Goal: Task Accomplishment & Management: Manage account settings

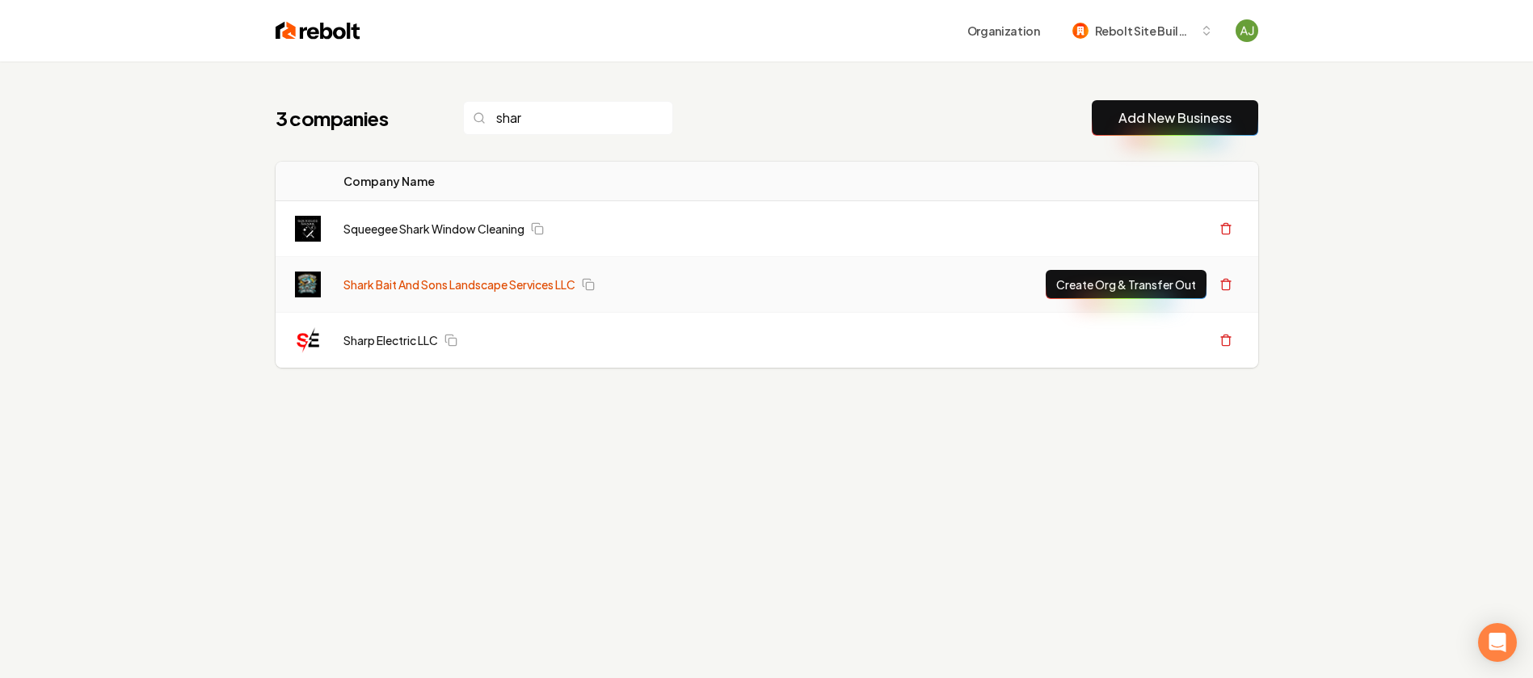
type input "shar"
click at [469, 282] on link "Shark Bait And Sons Landscape Services LLC" at bounding box center [460, 284] width 232 height 16
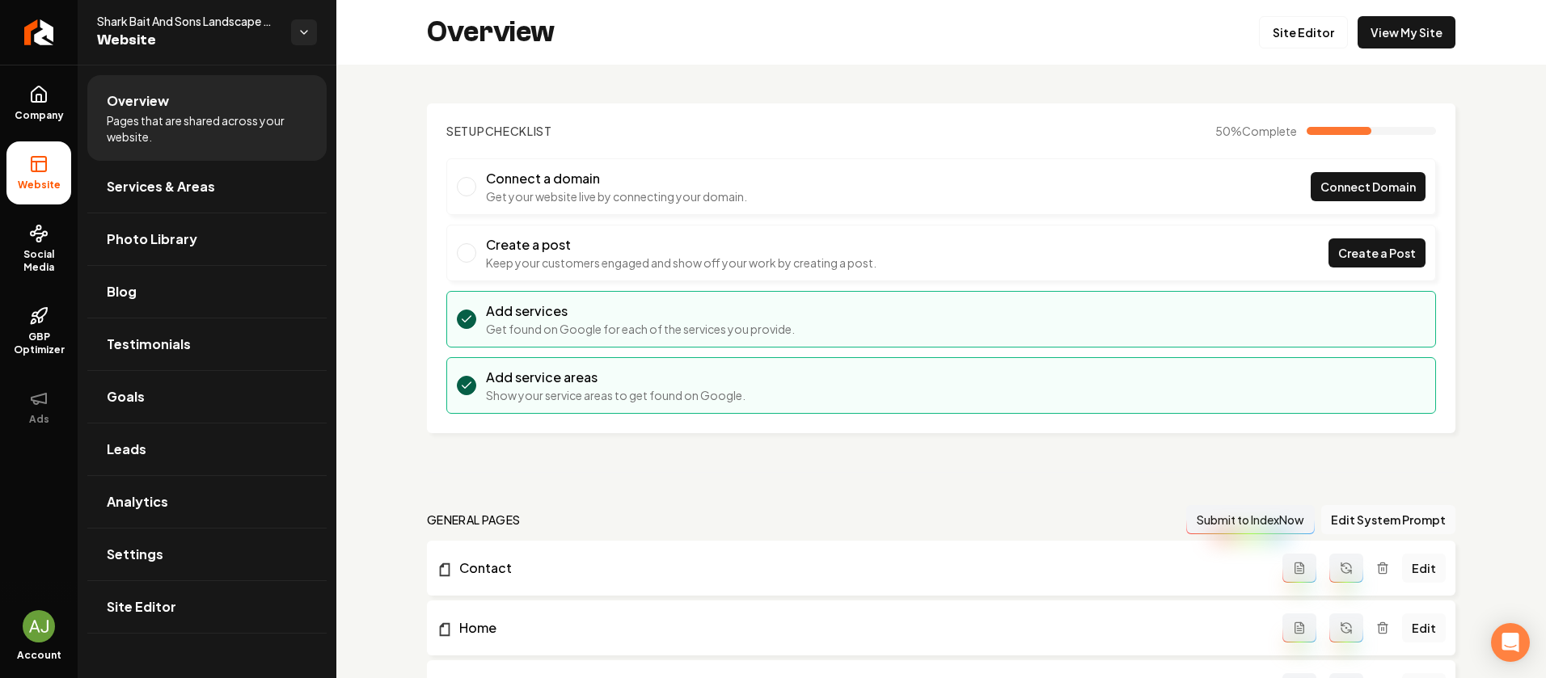
click at [209, 33] on span "Website" at bounding box center [187, 40] width 181 height 23
click at [38, 36] on icon "Return to dashboard" at bounding box center [39, 32] width 26 height 26
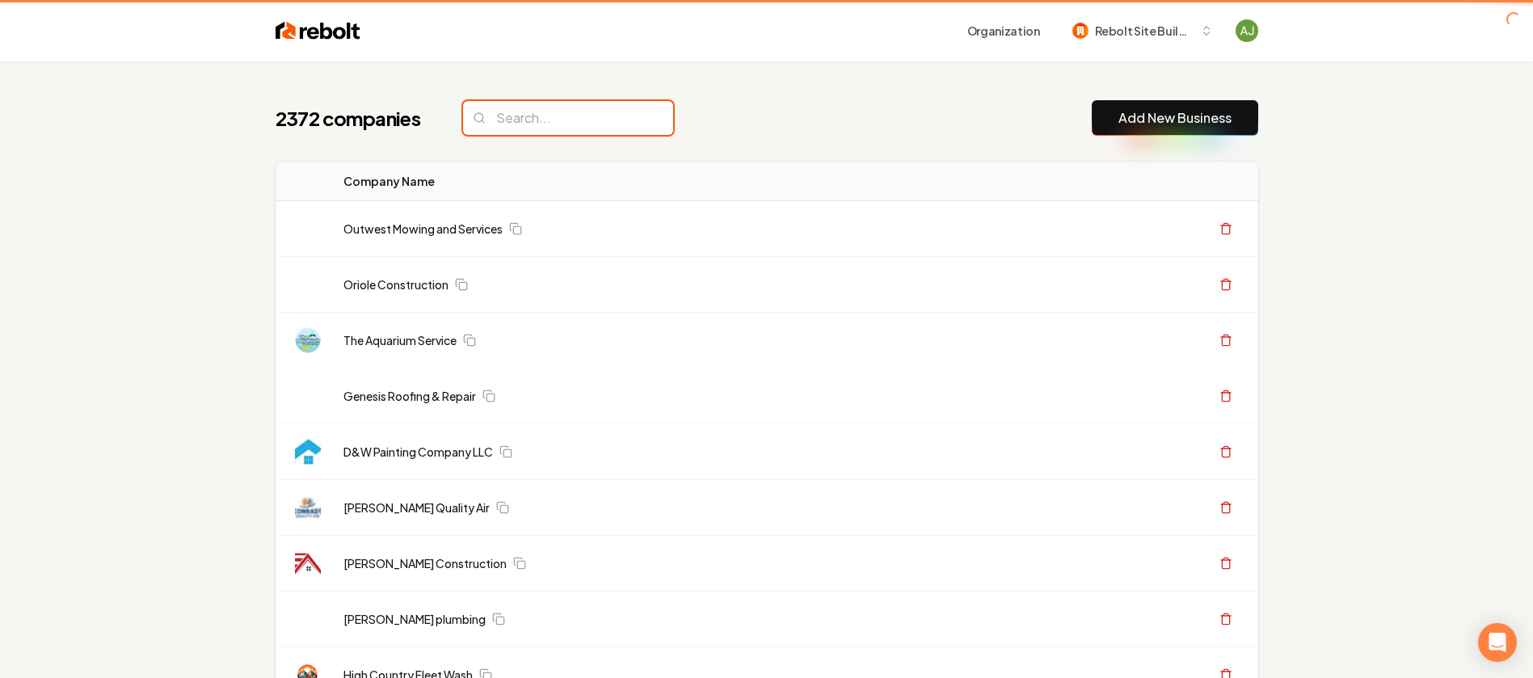
click at [533, 130] on input "search" at bounding box center [568, 118] width 210 height 34
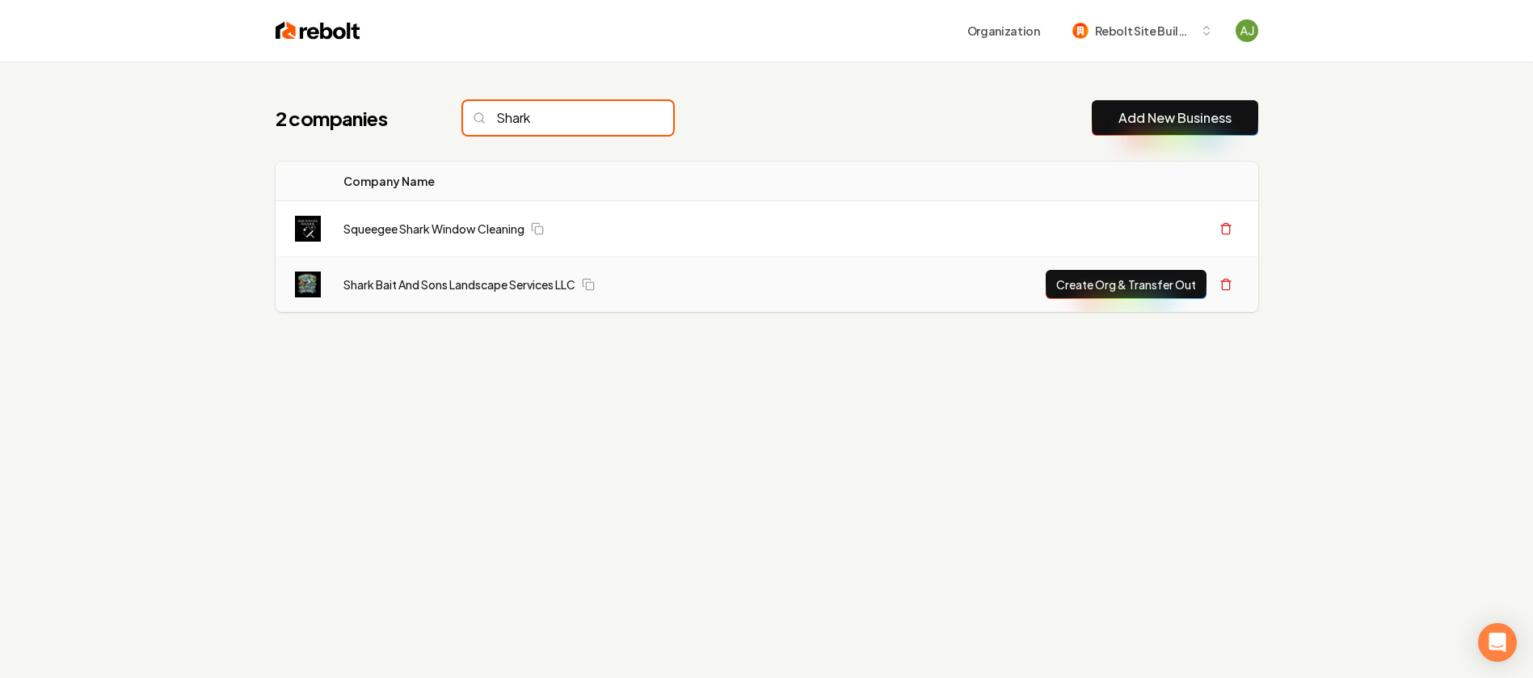
type input "Shark"
click at [1099, 285] on button "Create Org & Transfer Out" at bounding box center [1126, 284] width 161 height 29
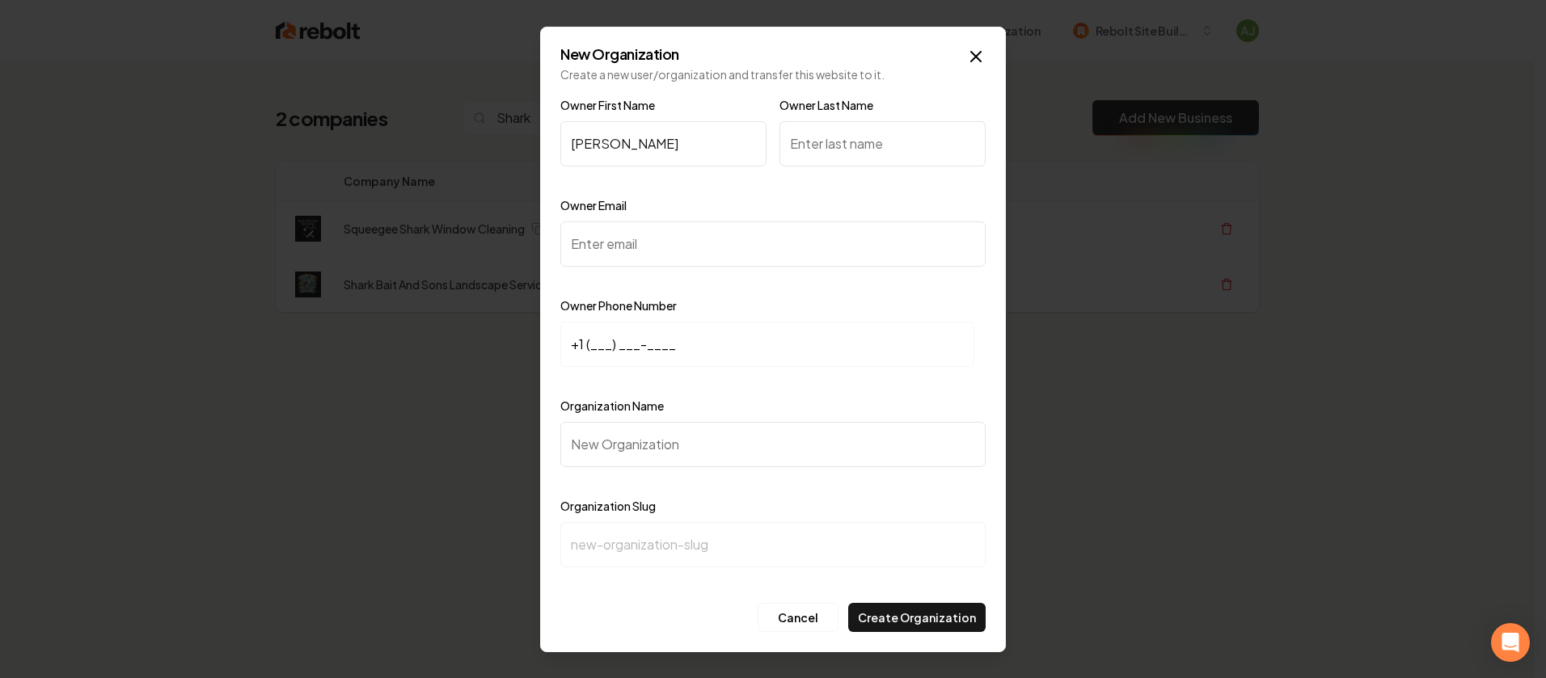
type input "[PERSON_NAME]"
click at [624, 266] on div "Owner Email" at bounding box center [772, 243] width 425 height 94
click at [630, 238] on input "Owner Email" at bounding box center [772, 243] width 425 height 45
paste input "[EMAIL_ADDRESS][DOMAIN_NAME]"
type input "[EMAIL_ADDRESS][DOMAIN_NAME]"
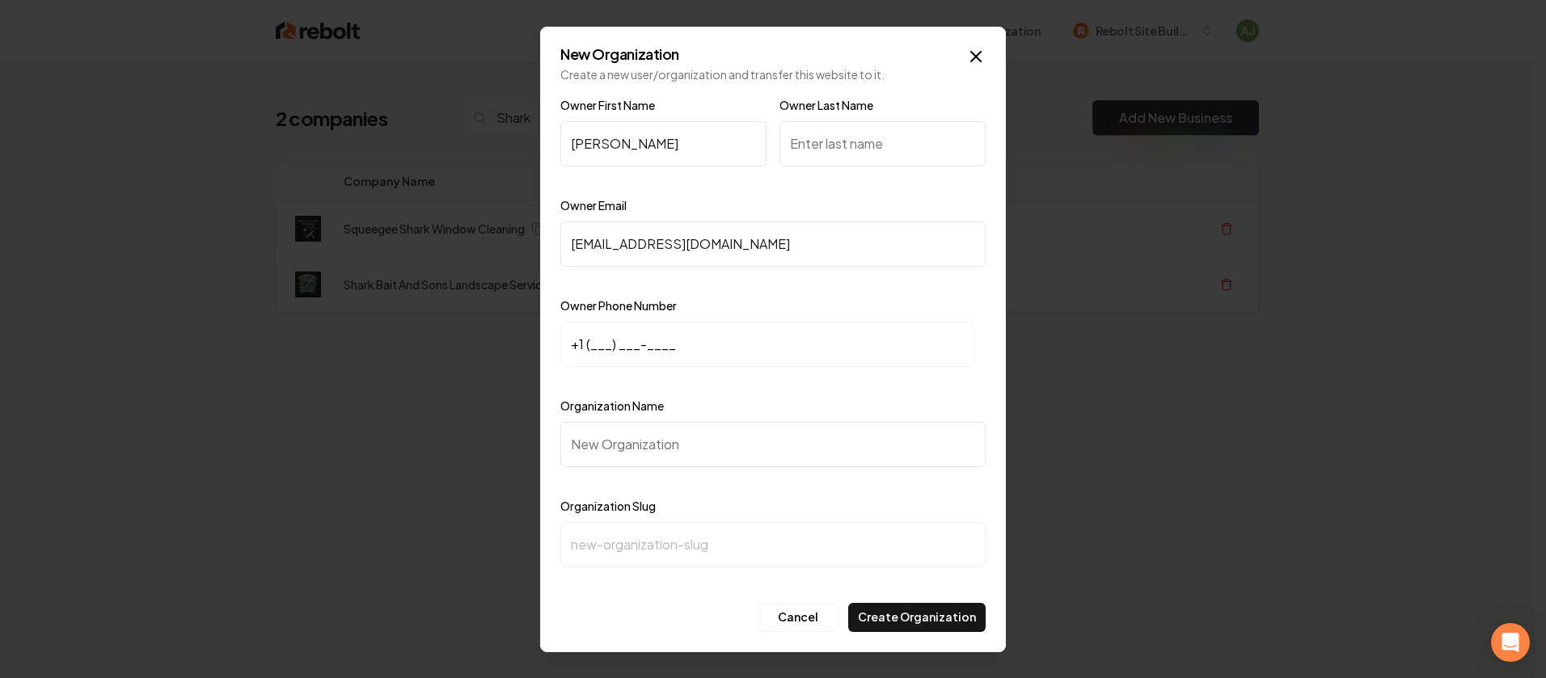
click at [645, 348] on input "+1 (___) ___-____" at bounding box center [767, 344] width 414 height 45
paste input "253) 273-1267"
type input "[PHONE_NUMBER]"
click at [651, 456] on input "Organization Name" at bounding box center [772, 444] width 425 height 45
paste input "shark bait and sons landscape services llc"
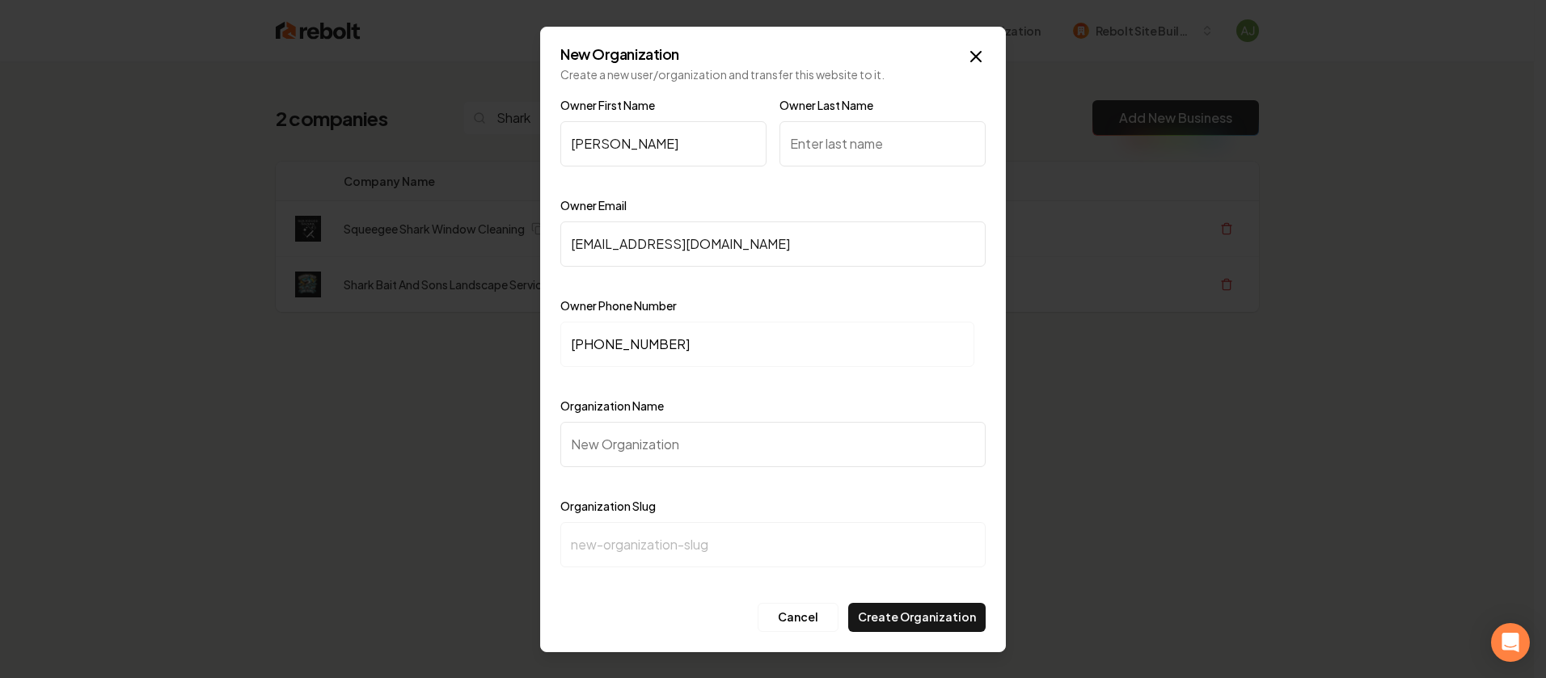
type input "shark bait and sons landscape services llc"
type input "shark-bait-and-sons-landscape-services-llc"
type input "shark bait and sons landscape services llc"
click at [859, 129] on input "Owner Last Name" at bounding box center [882, 143] width 206 height 45
type input "[PERSON_NAME]"
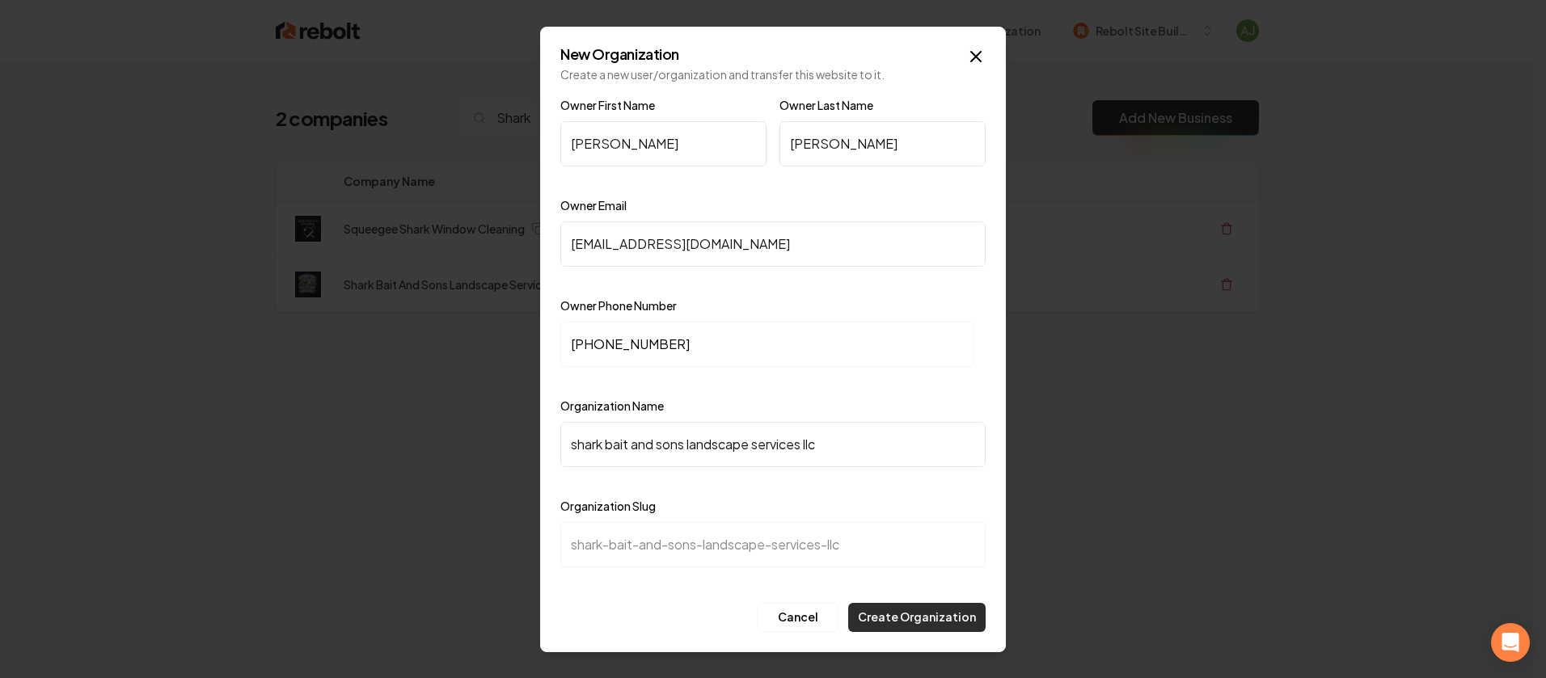
click at [930, 611] on button "Create Organization" at bounding box center [916, 617] width 137 height 29
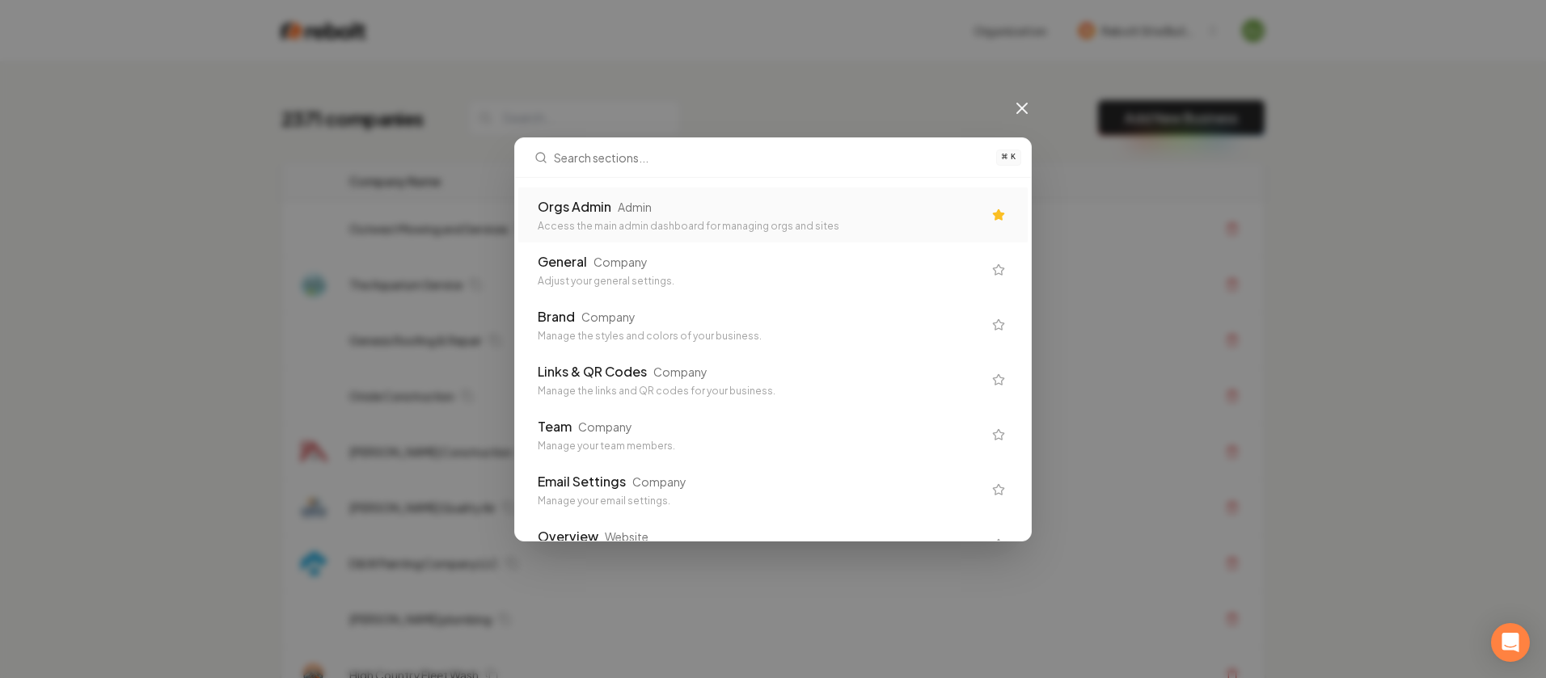
click at [680, 220] on div "Access the main admin dashboard for managing orgs and sites" at bounding box center [760, 226] width 445 height 13
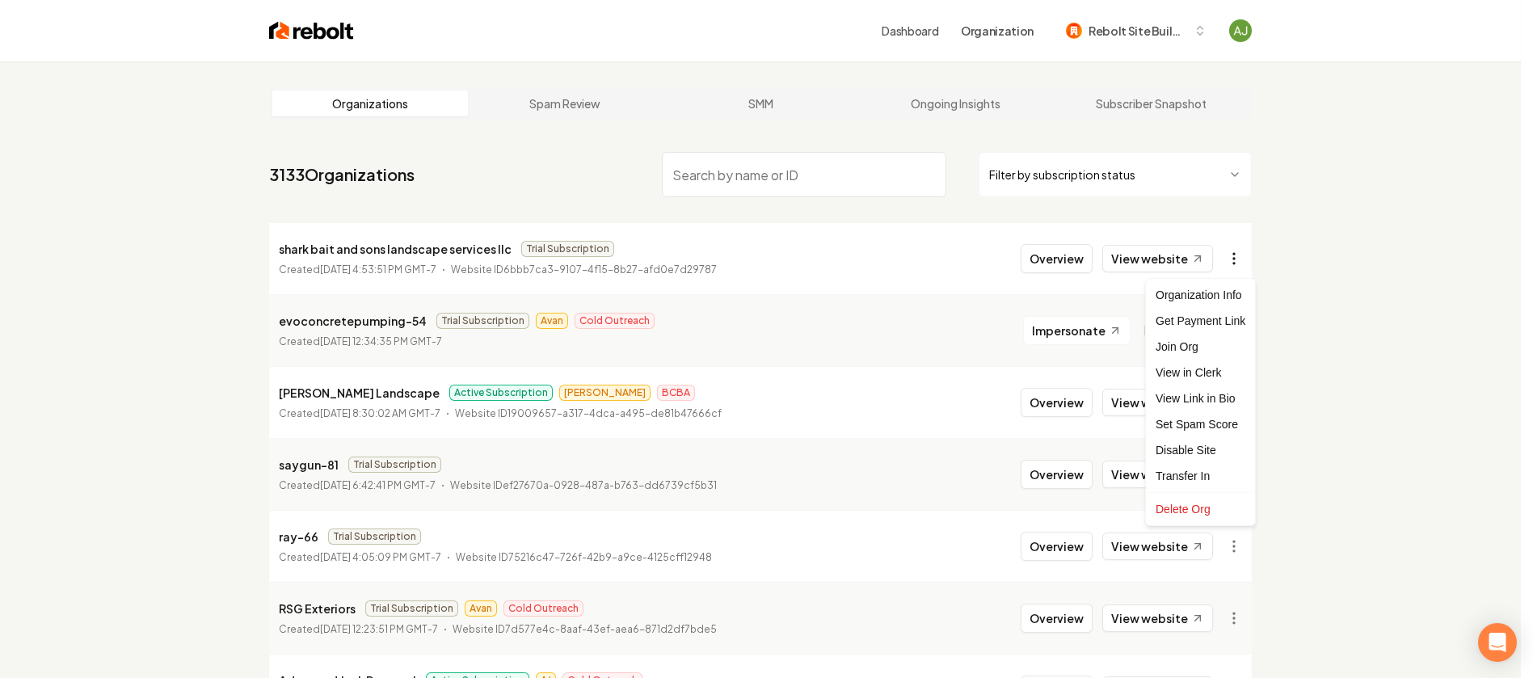
click at [1239, 261] on html "Dashboard Organization Rebolt Site Builder Organizations Spam Review SMM Ongoin…" at bounding box center [766, 339] width 1533 height 678
click at [1186, 322] on div "Get Payment Link" at bounding box center [1200, 321] width 103 height 26
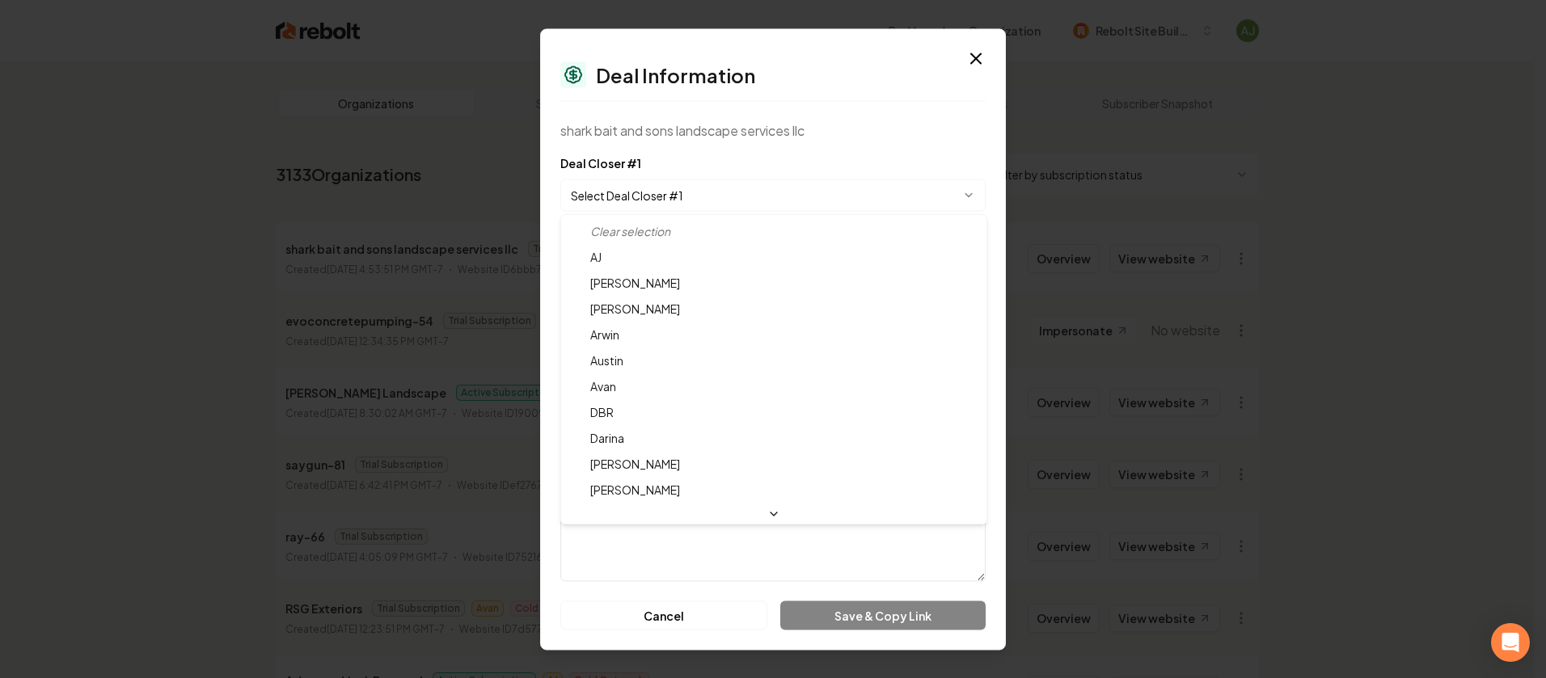
click at [645, 207] on body "Dashboard Organization Rebolt Site Builder Organizations Spam Review SMM Ongoin…" at bounding box center [766, 339] width 1533 height 678
select select "**********"
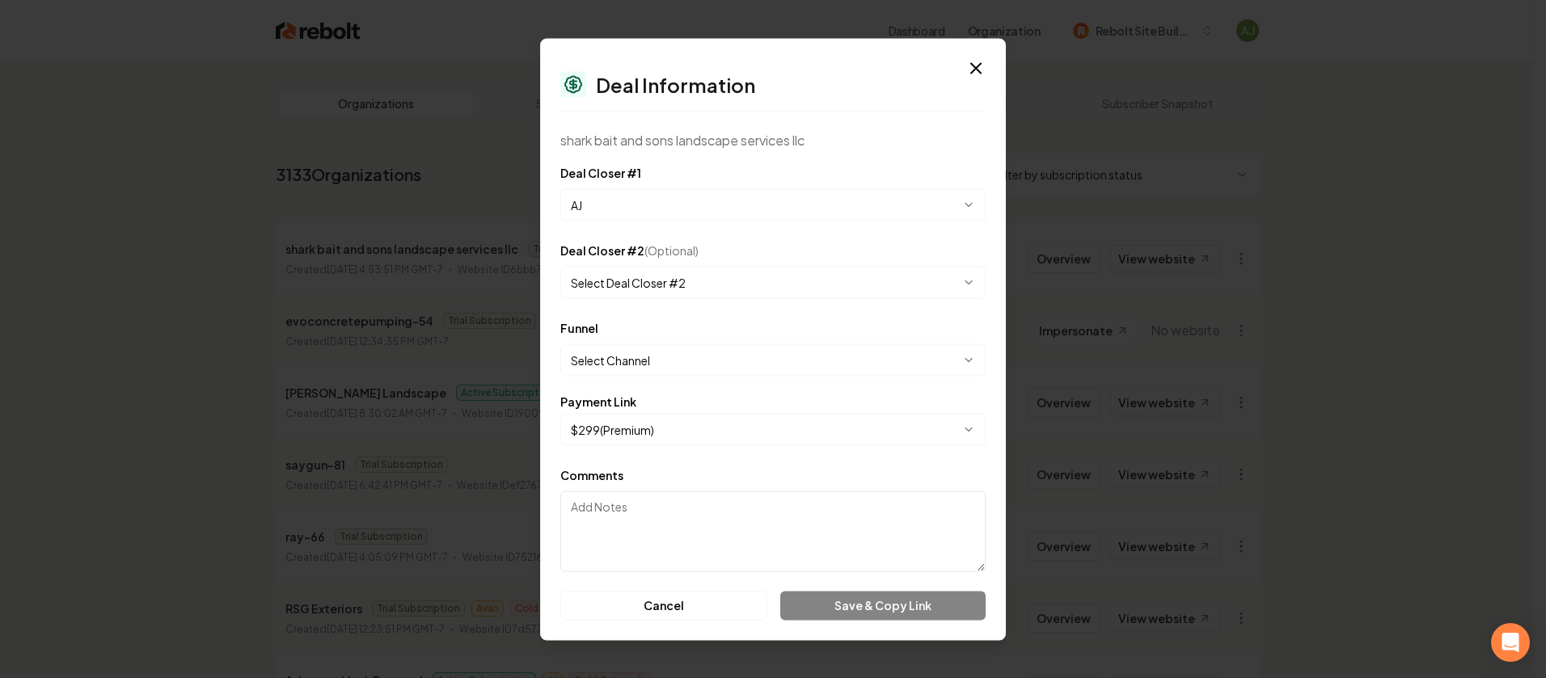
click at [675, 358] on body "Dashboard Organization Rebolt Site Builder Organizations Spam Review SMM Ongoin…" at bounding box center [766, 339] width 1533 height 678
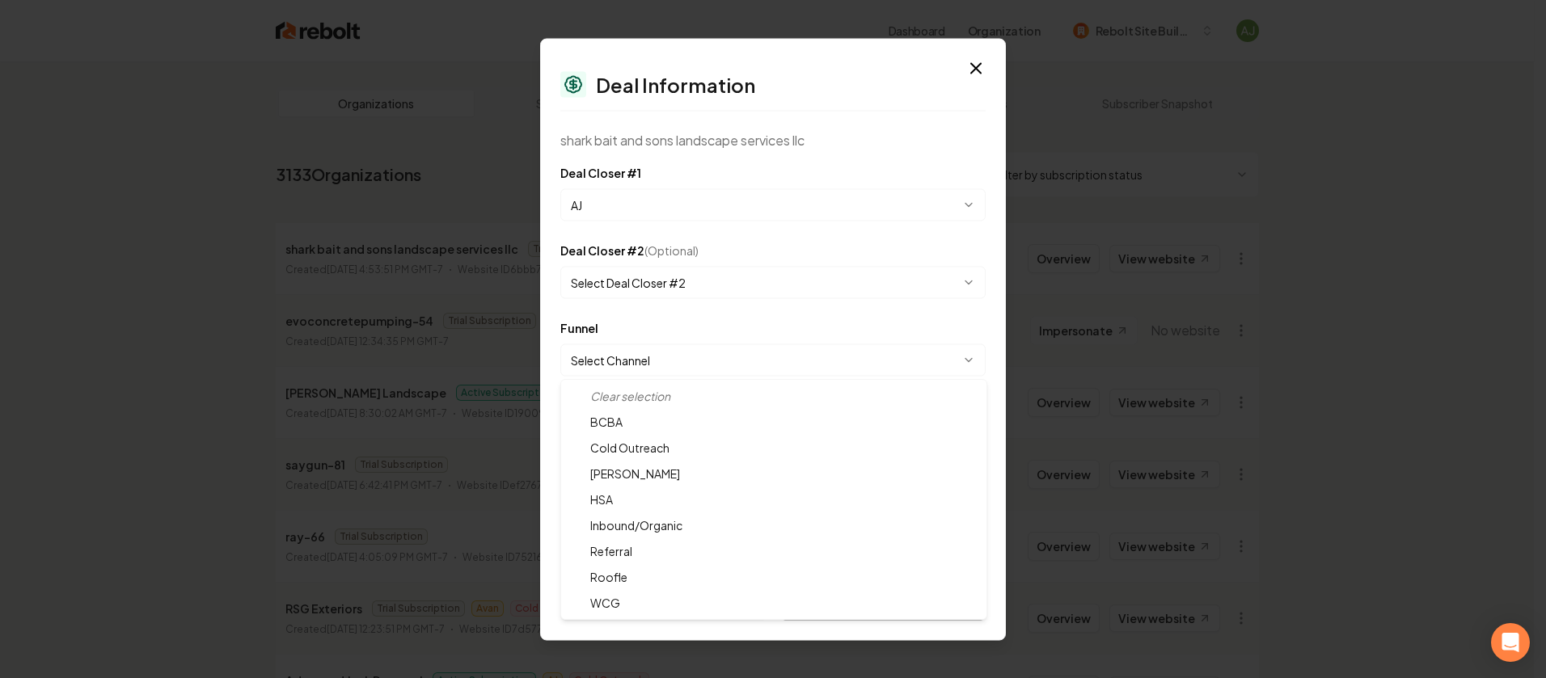
select select "**********"
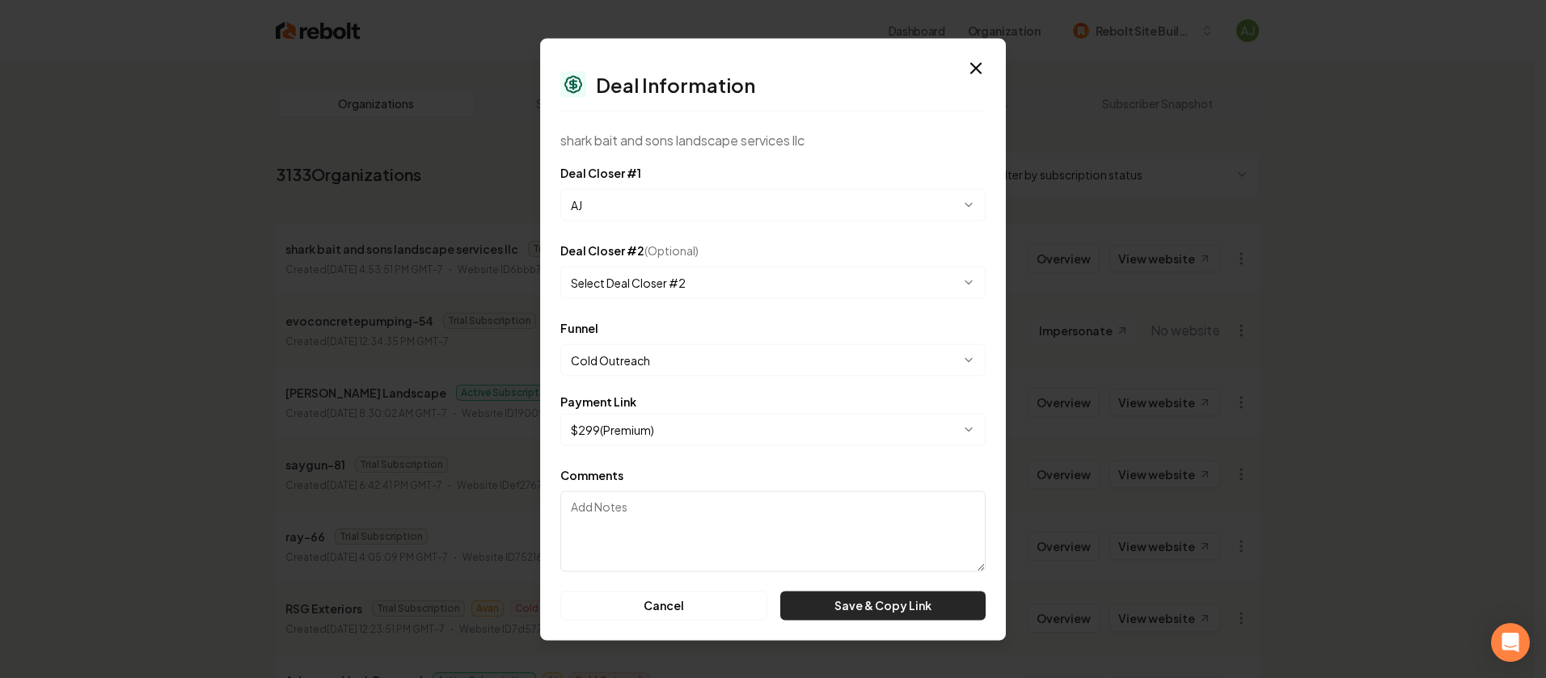
click at [926, 610] on button "Save & Copy Link" at bounding box center [882, 605] width 205 height 29
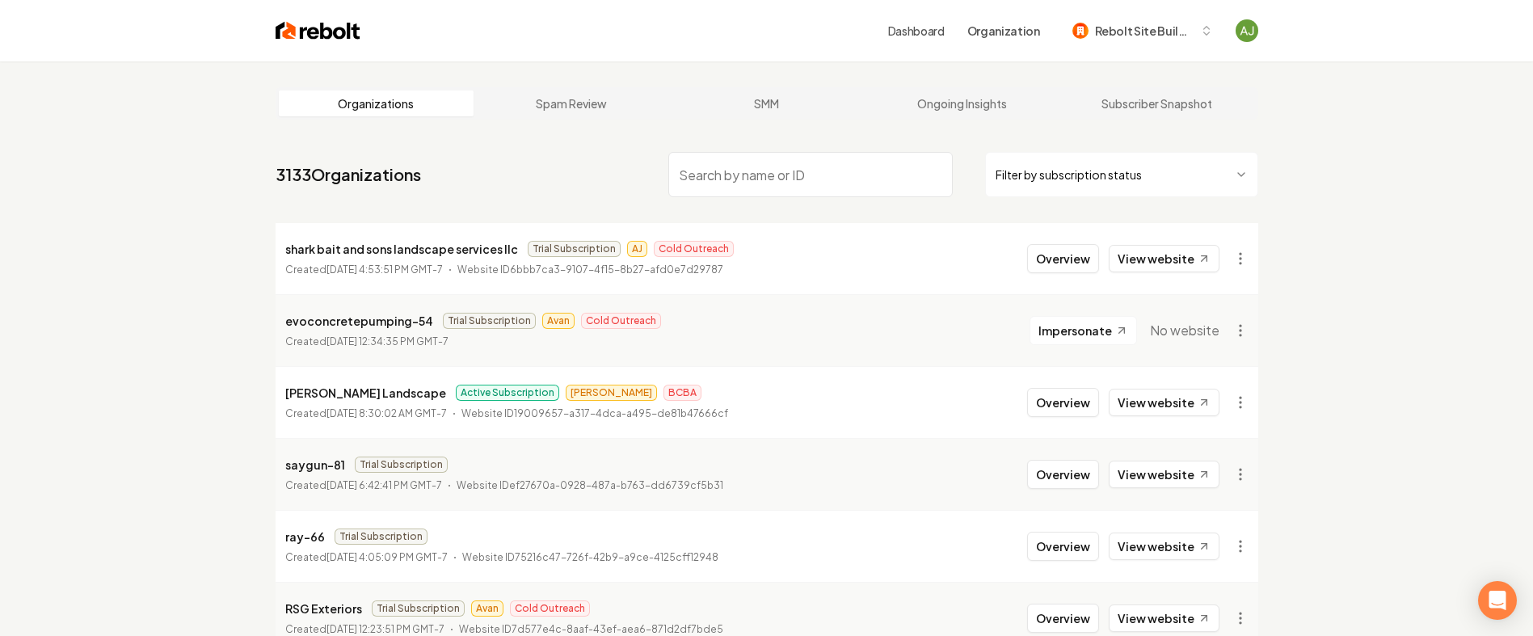
click at [1150, 276] on li "shark bait and sons landscape services llc Trial Subscription AJ Cold Outreach …" at bounding box center [767, 258] width 983 height 71
click at [1157, 265] on link "View website" at bounding box center [1164, 258] width 111 height 27
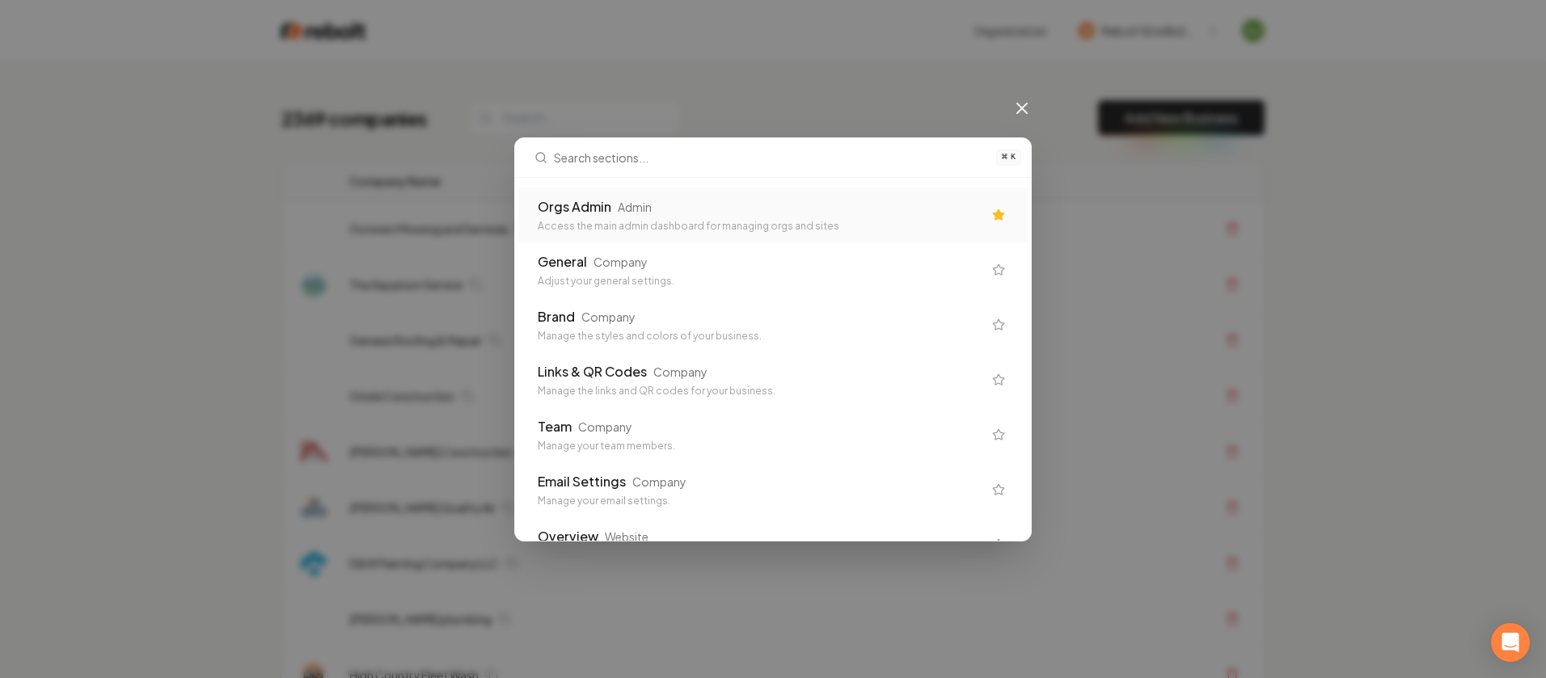
click at [576, 210] on div "Orgs Admin" at bounding box center [575, 206] width 74 height 19
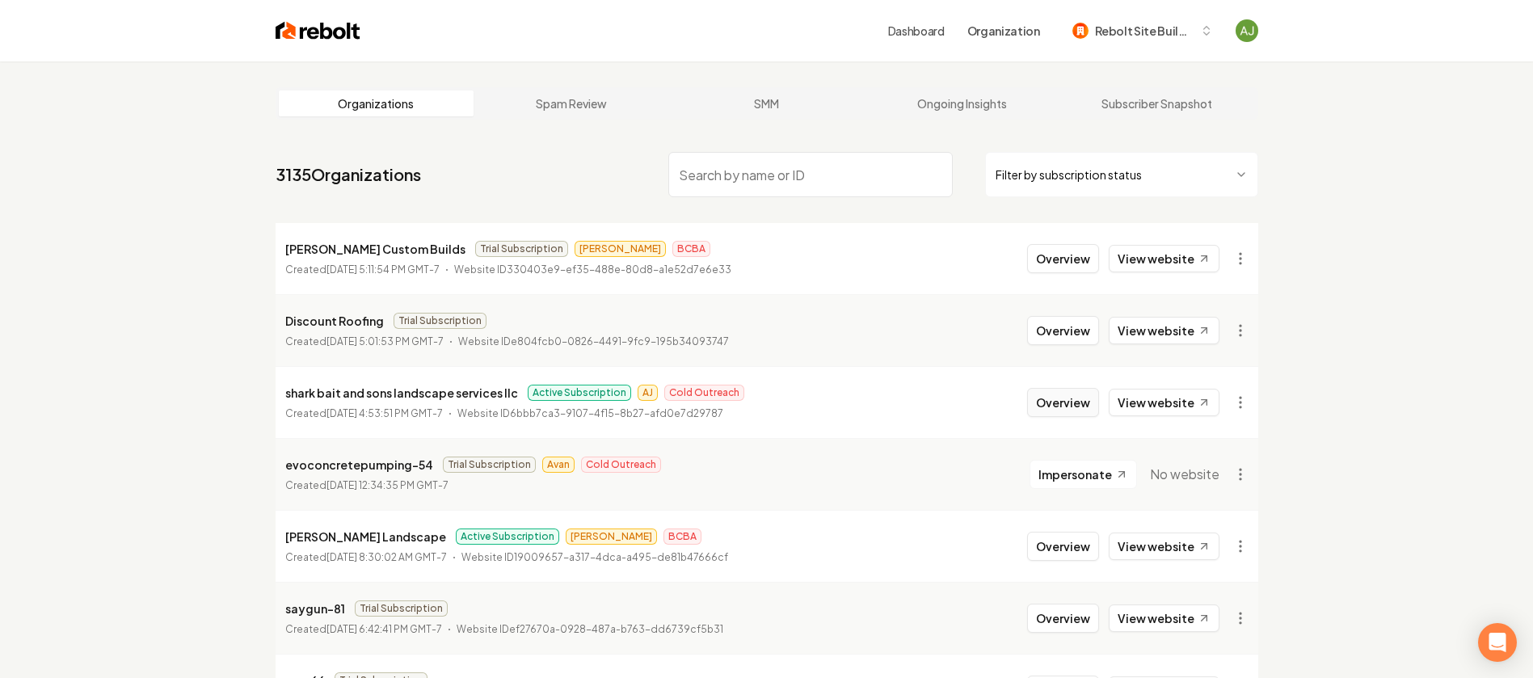
click at [1080, 406] on button "Overview" at bounding box center [1063, 402] width 72 height 29
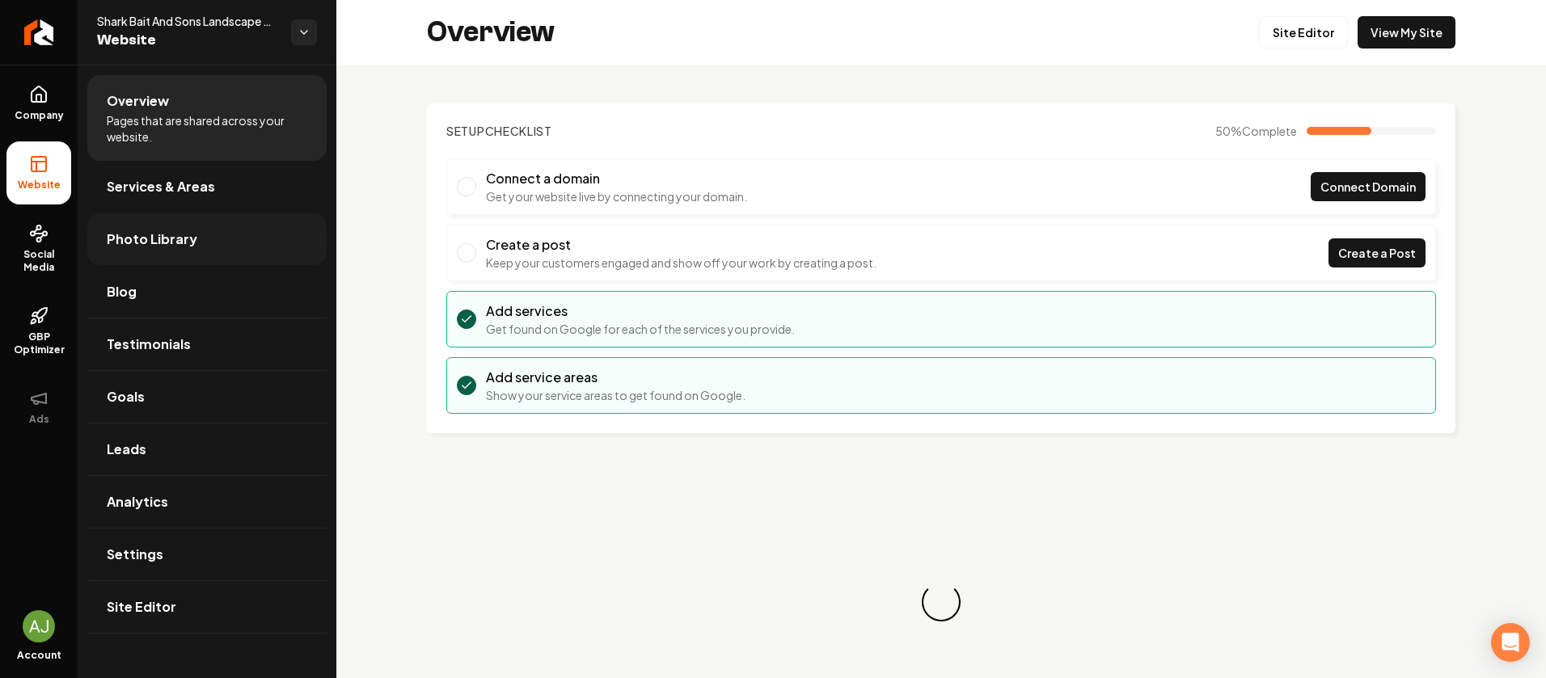
click at [183, 236] on span "Photo Library" at bounding box center [152, 239] width 91 height 19
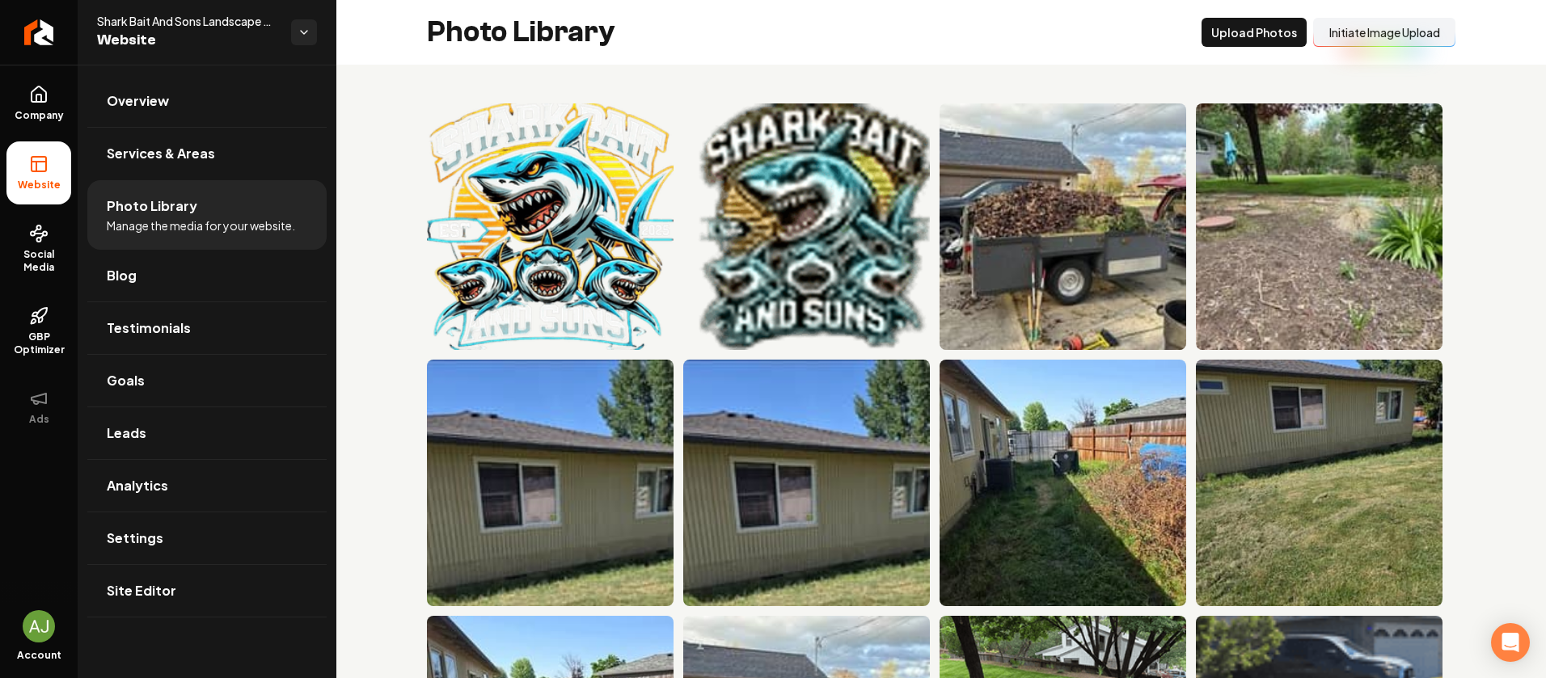
click at [1383, 28] on button "Initiate Image Upload" at bounding box center [1384, 32] width 142 height 29
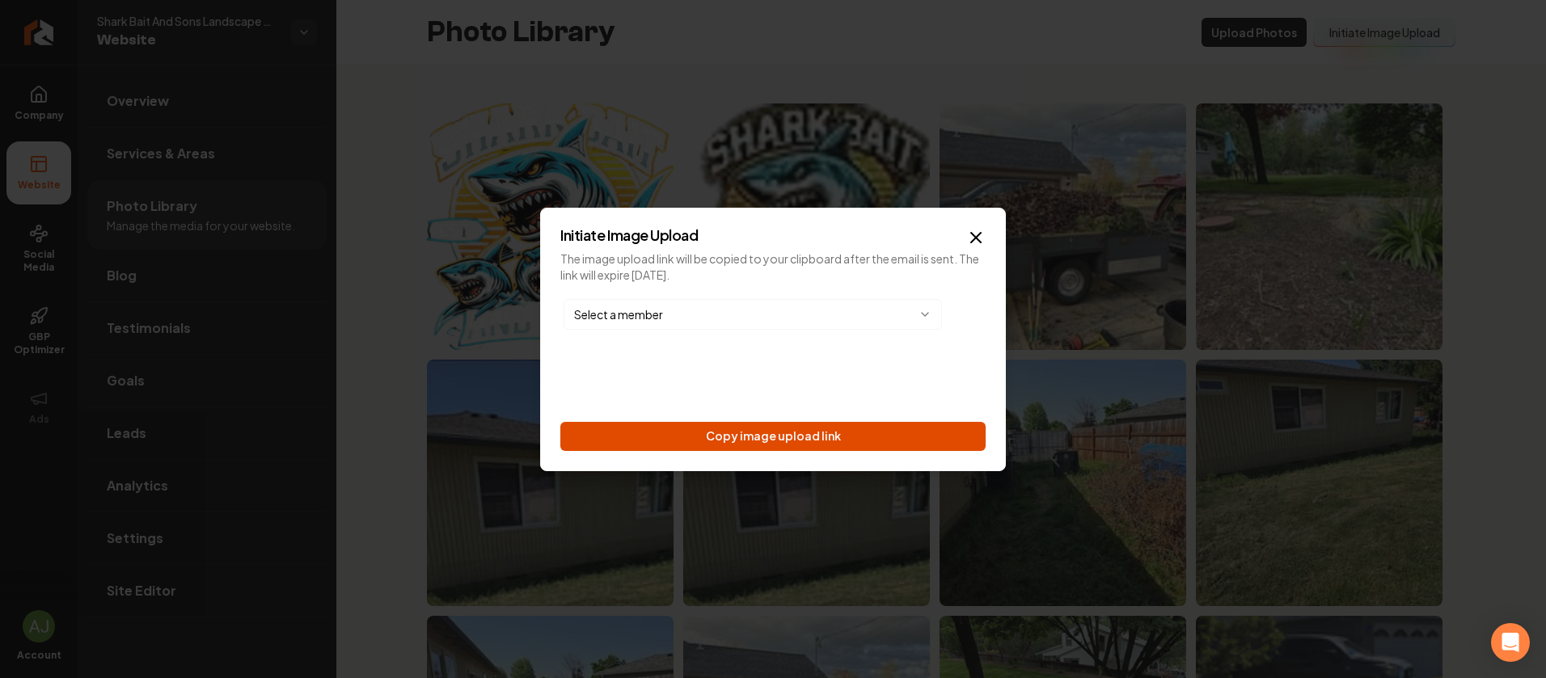
click at [736, 436] on button "Copy image upload link" at bounding box center [772, 436] width 425 height 29
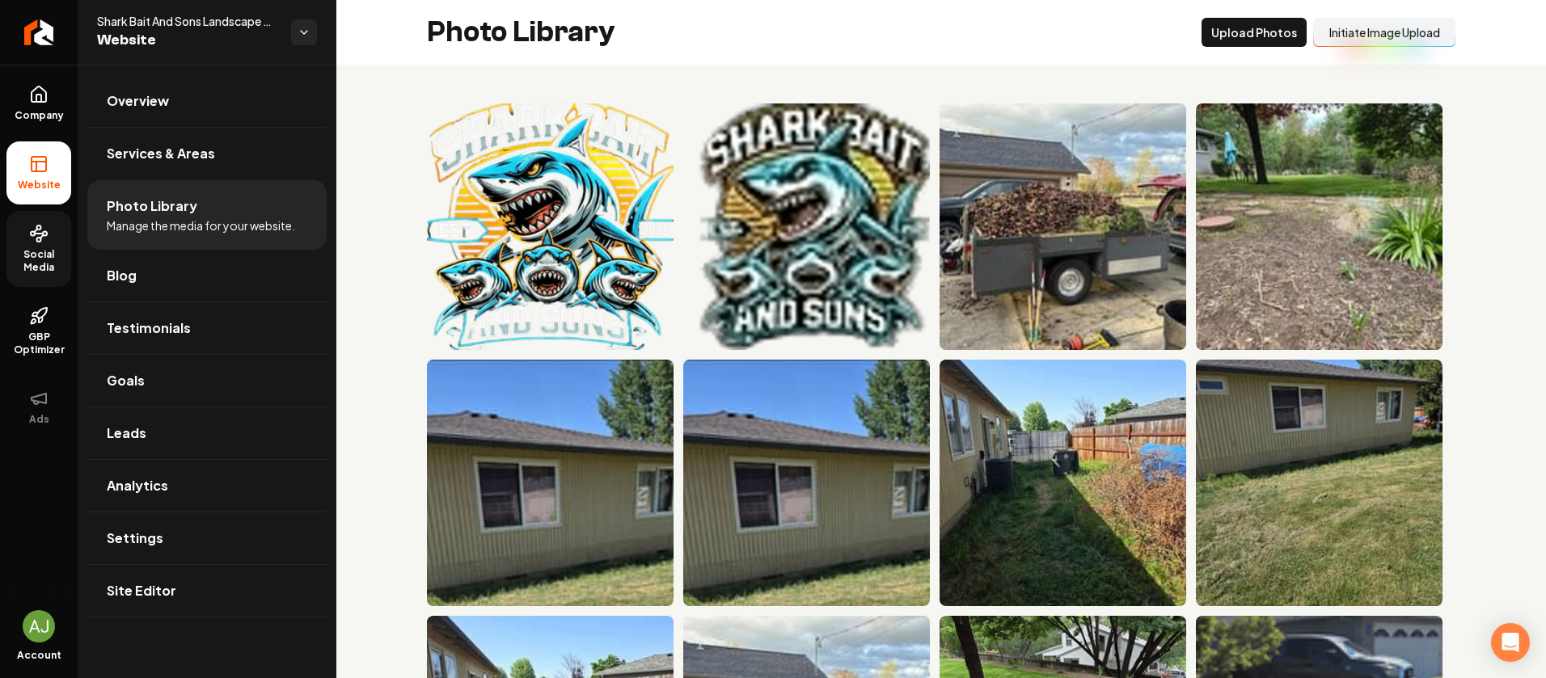
click at [46, 230] on icon at bounding box center [38, 233] width 19 height 19
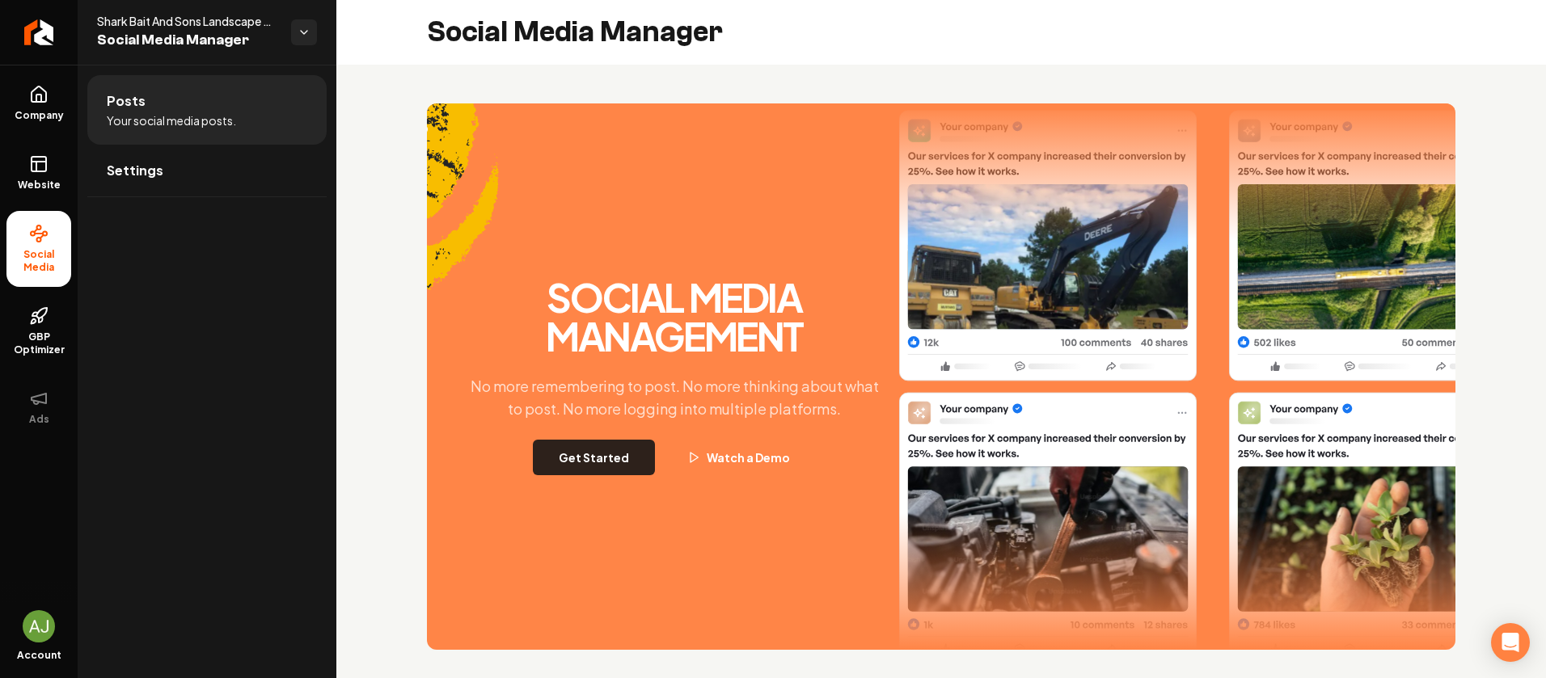
click at [621, 462] on button "Get Started" at bounding box center [594, 458] width 122 height 36
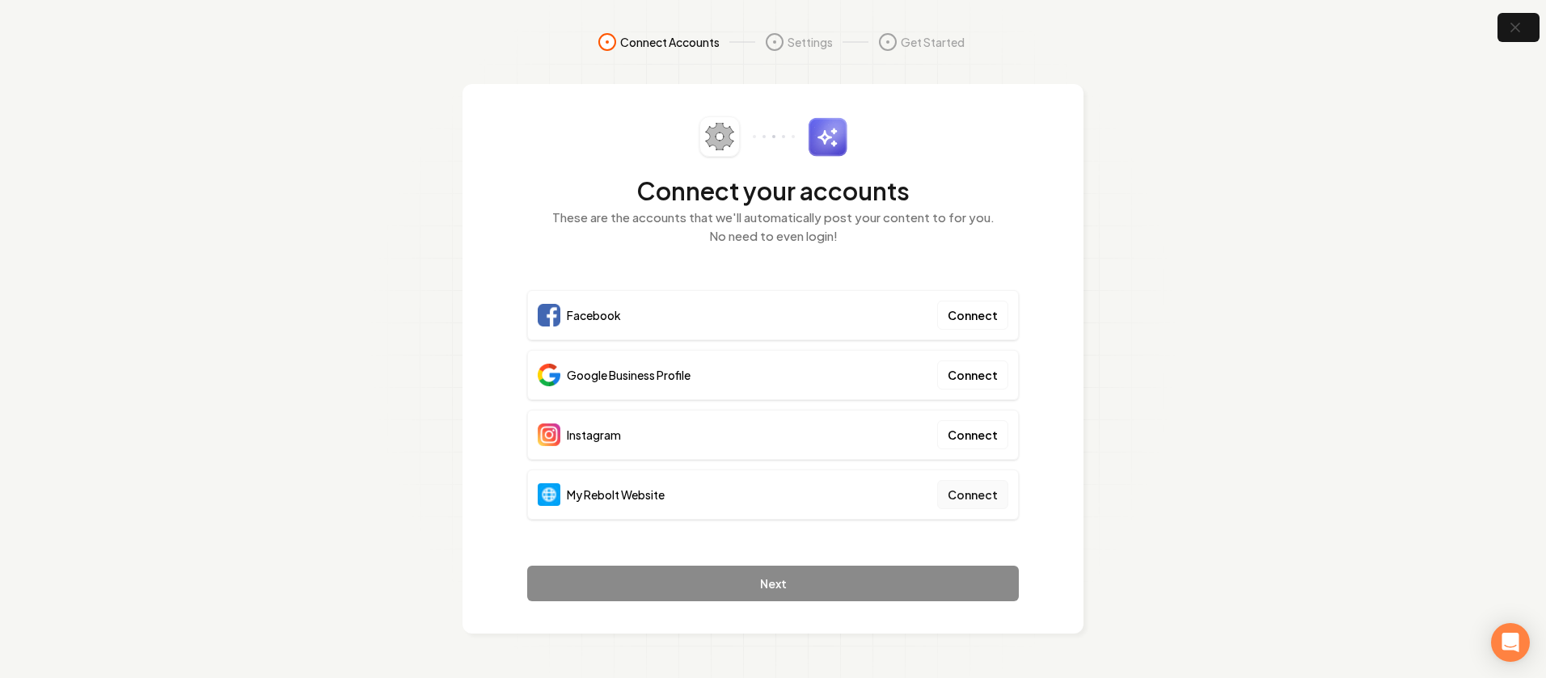
click at [965, 502] on button "Connect" at bounding box center [972, 494] width 71 height 29
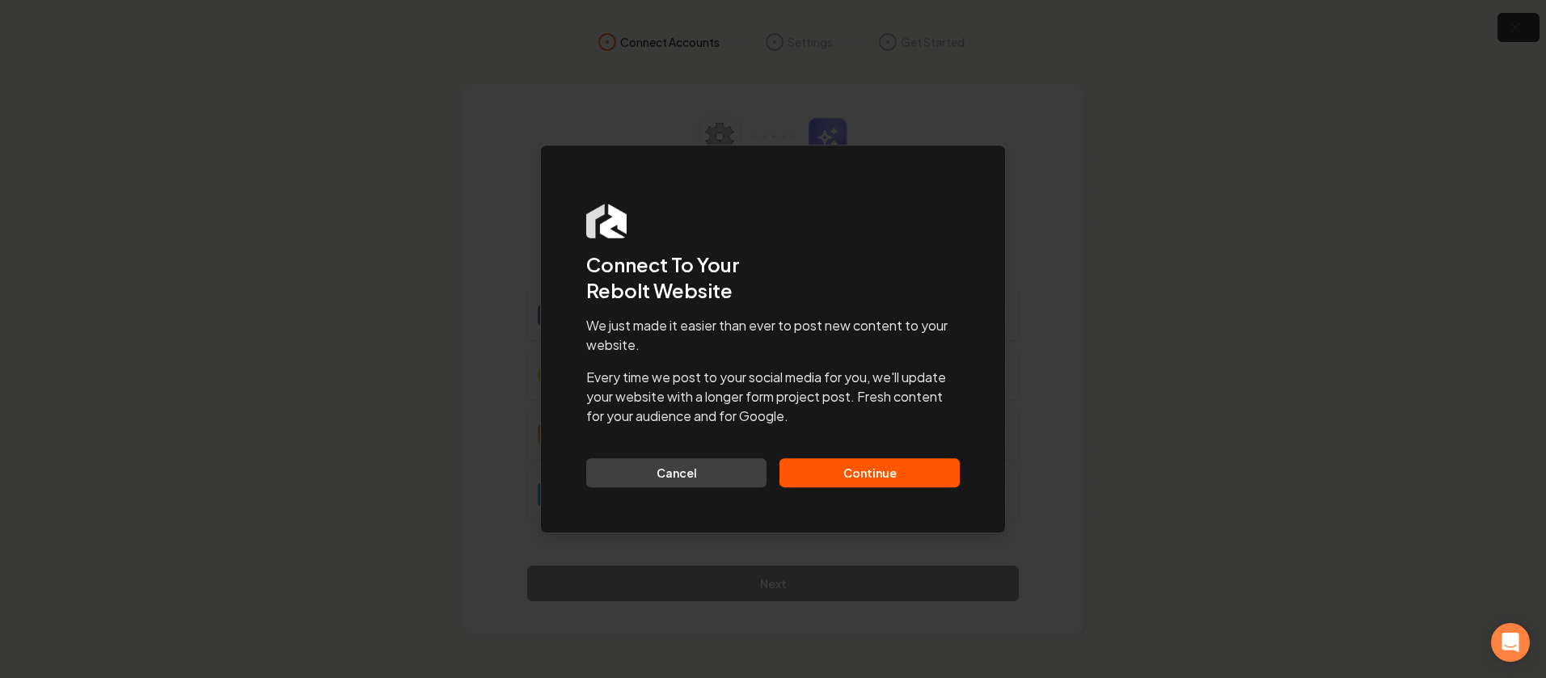
click at [886, 474] on button "Continue" at bounding box center [869, 472] width 180 height 29
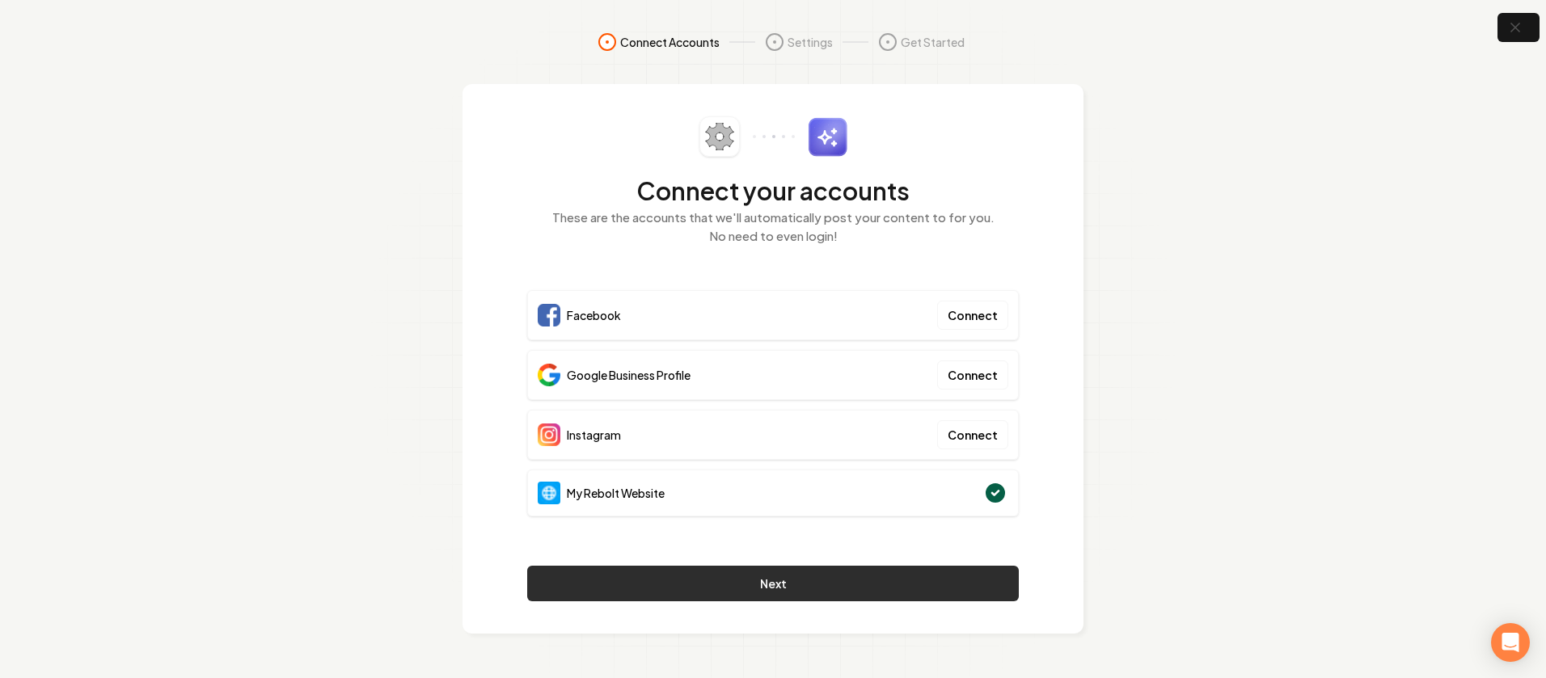
click at [934, 590] on button "Next" at bounding box center [772, 584] width 491 height 36
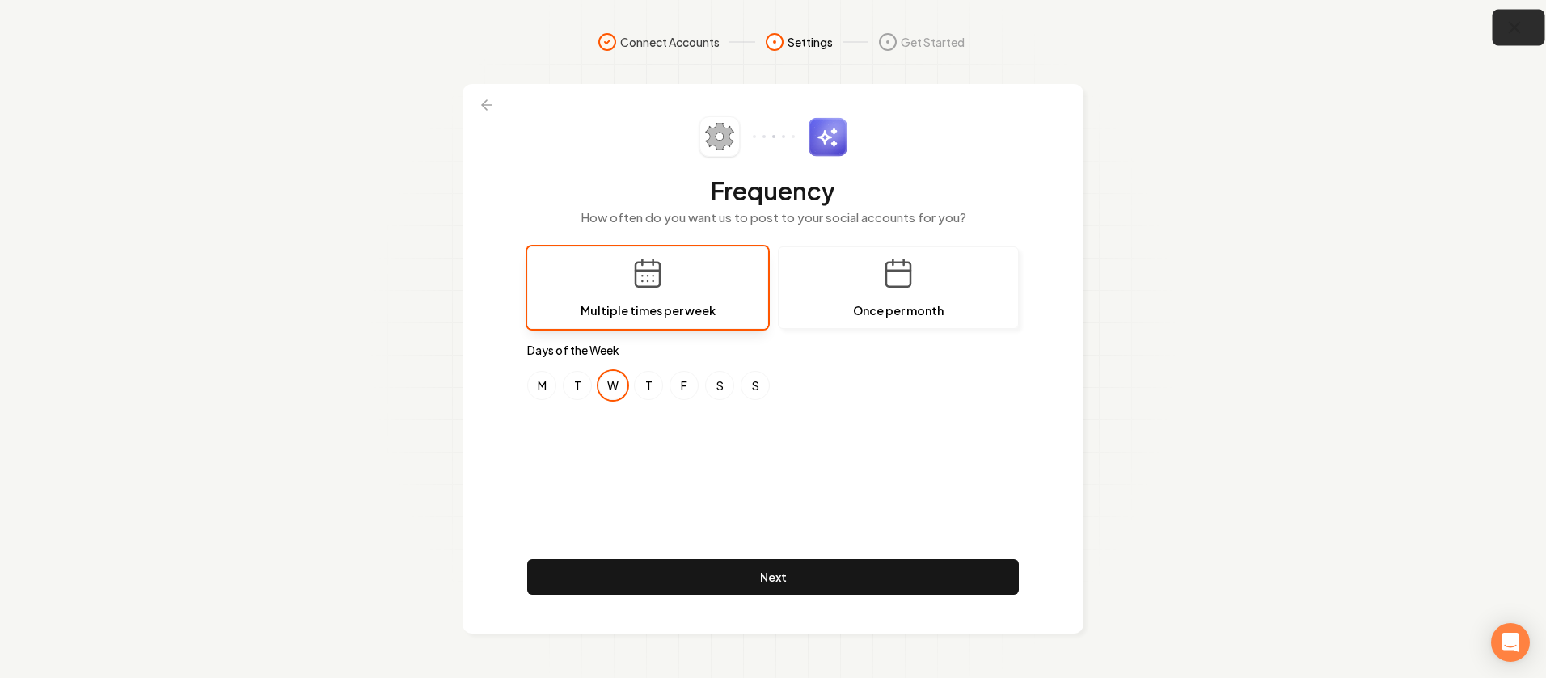
click at [1524, 24] on button "button" at bounding box center [1518, 28] width 53 height 36
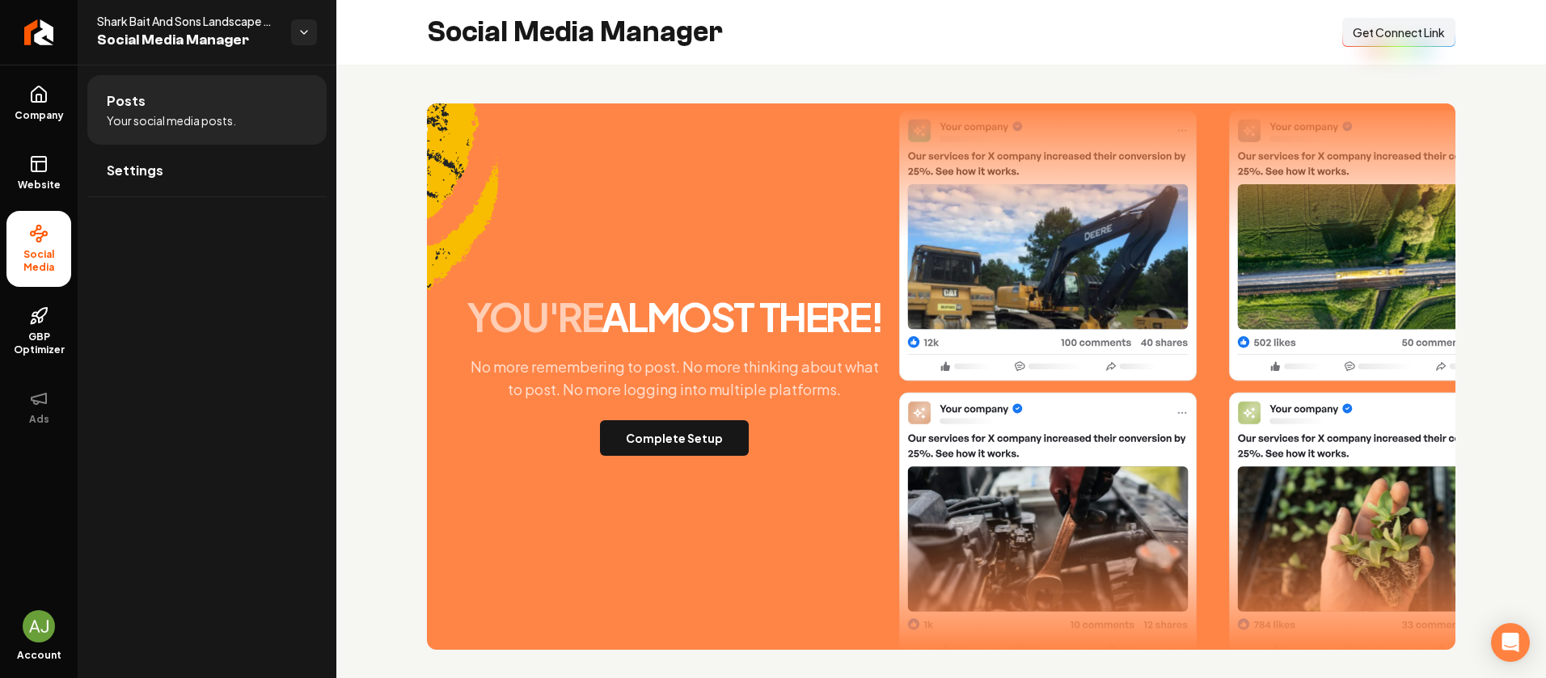
click at [1436, 35] on button "Connect Link Get Connect Link" at bounding box center [1398, 32] width 113 height 29
click at [19, 106] on link "Company" at bounding box center [38, 103] width 65 height 63
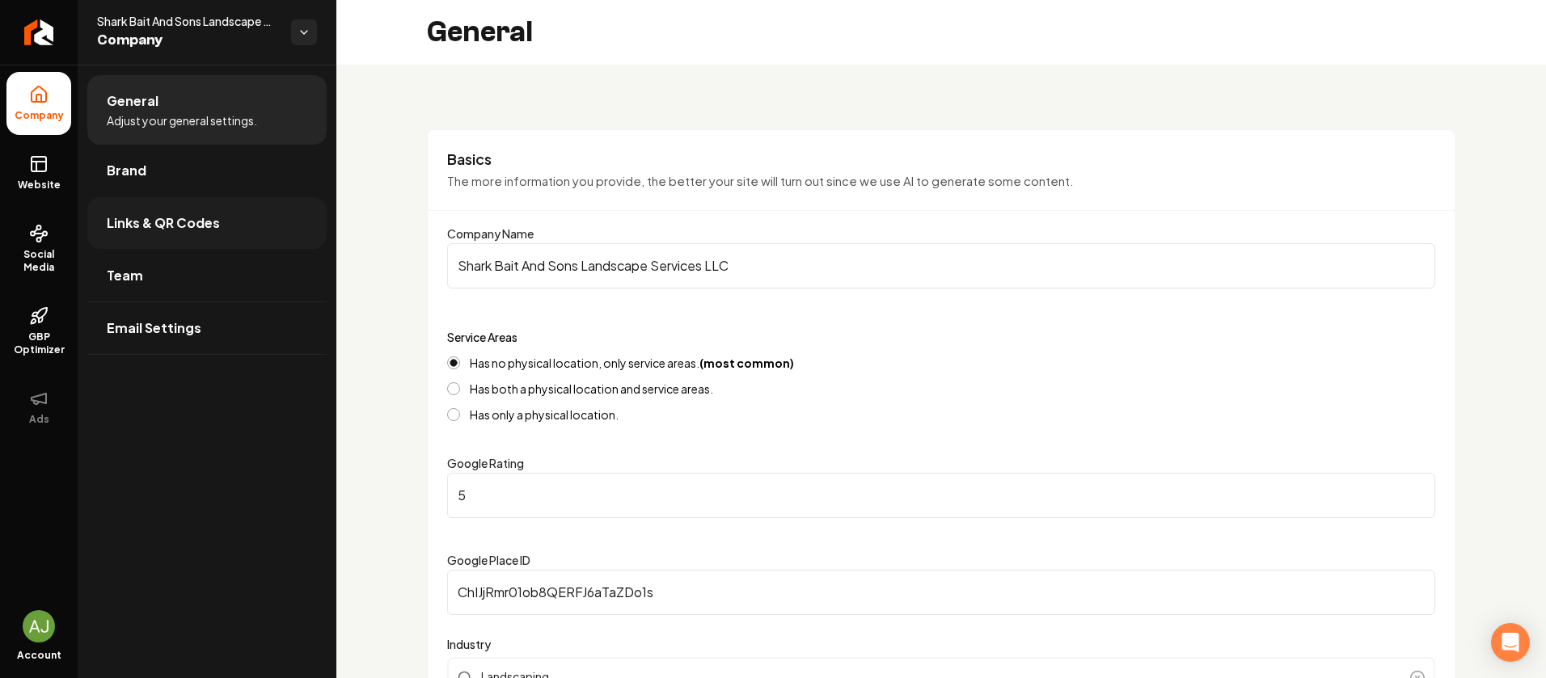
click at [166, 233] on link "Links & QR Codes" at bounding box center [206, 223] width 239 height 52
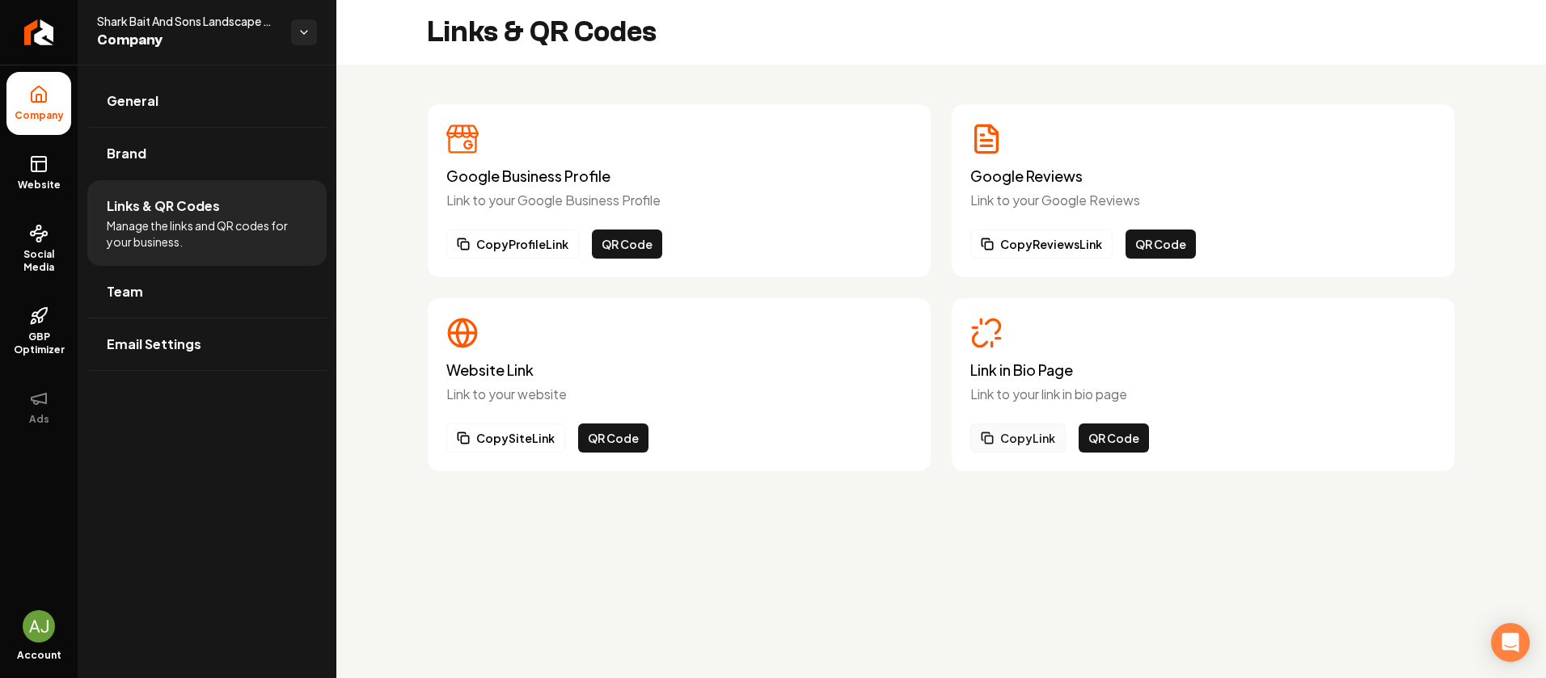
click at [1006, 427] on button "Copy Link" at bounding box center [1017, 438] width 95 height 29
click at [48, 163] on link "Website" at bounding box center [38, 172] width 65 height 63
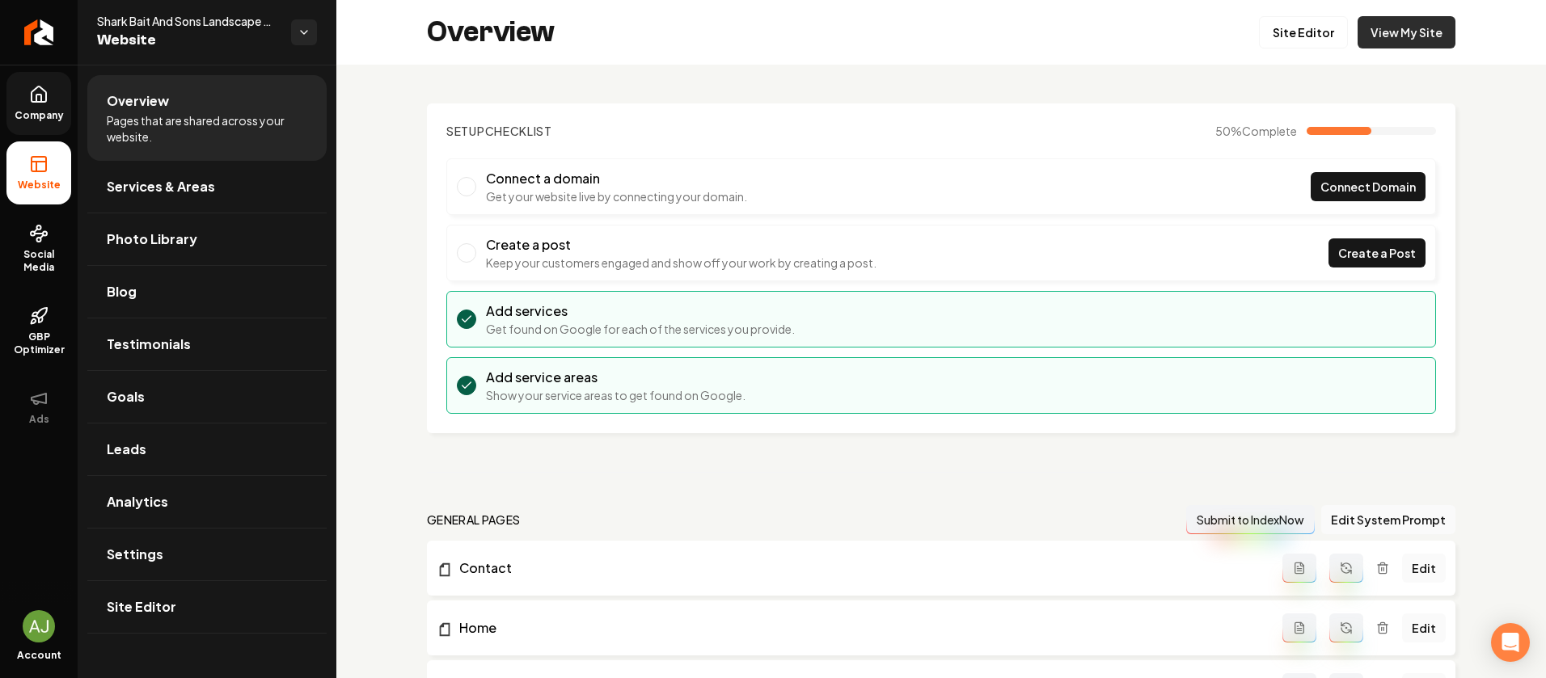
click at [1389, 29] on link "View My Site" at bounding box center [1406, 32] width 98 height 32
